Goal: Check status

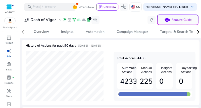
scroll to position [0, 126]
